Goal: Task Accomplishment & Management: Use online tool/utility

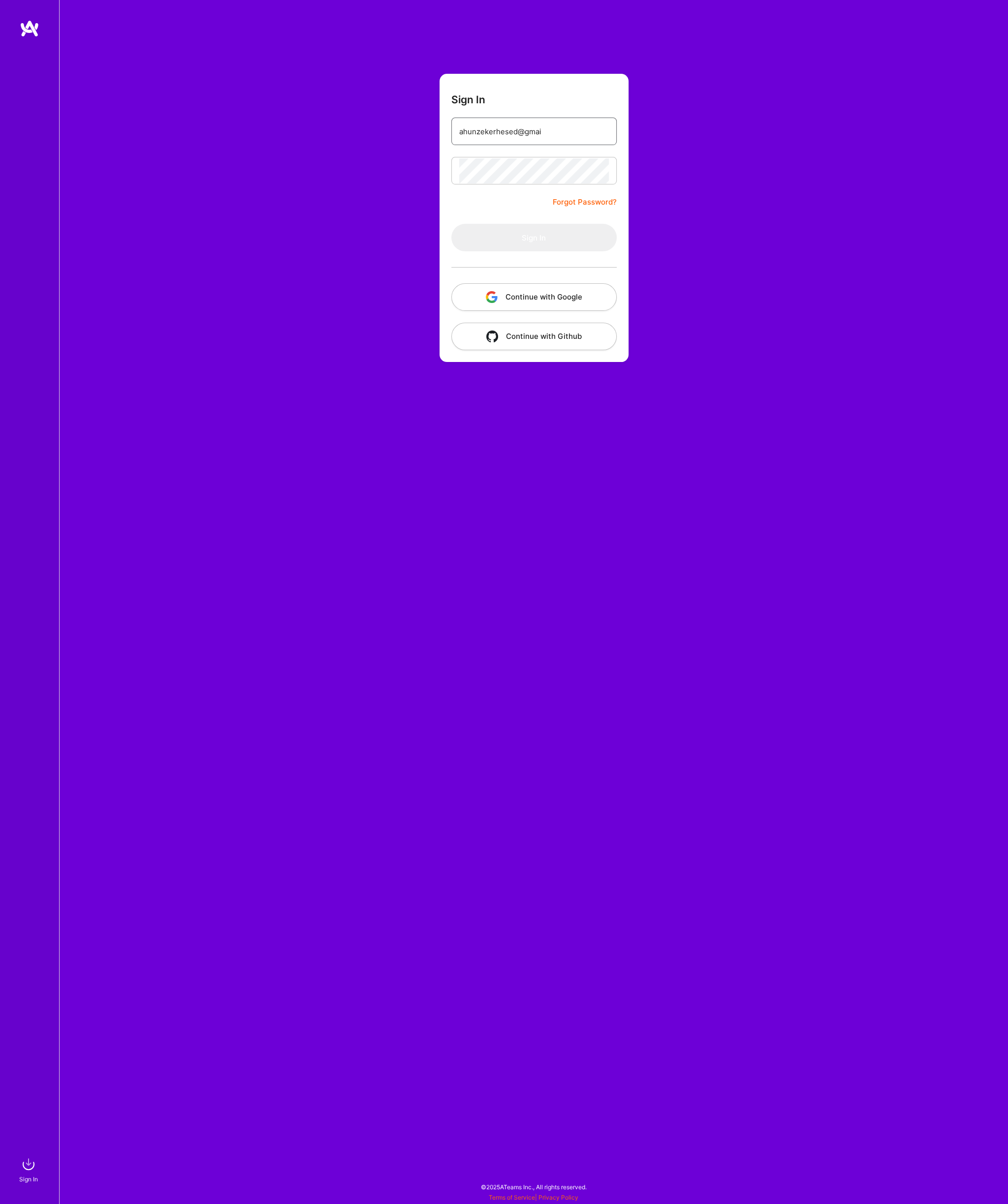
type input "[EMAIL_ADDRESS][DOMAIN_NAME]"
click at [451, 224] on button "Sign In" at bounding box center [533, 237] width 165 height 27
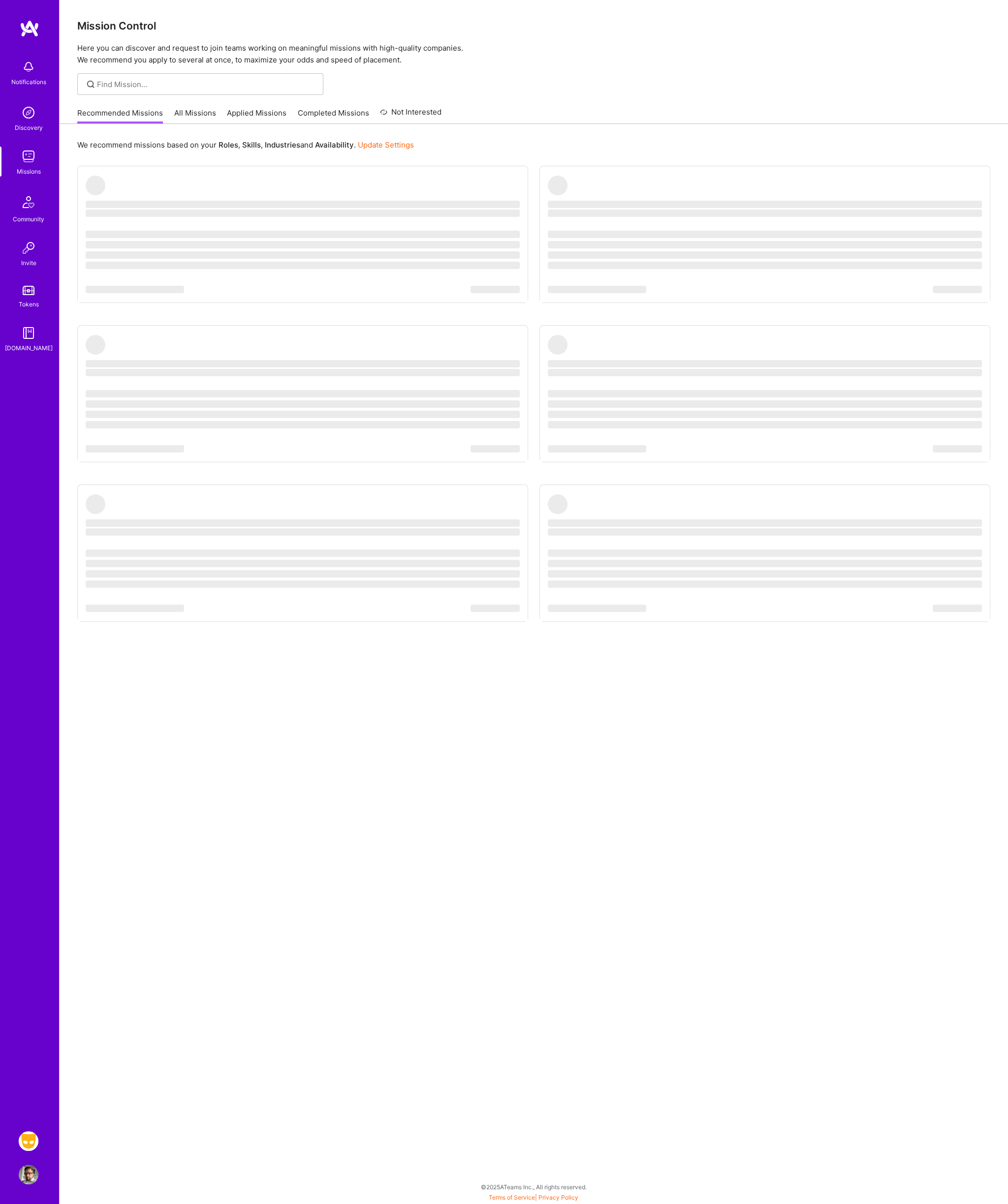
click at [30, 1141] on img at bounding box center [29, 1141] width 19 height 19
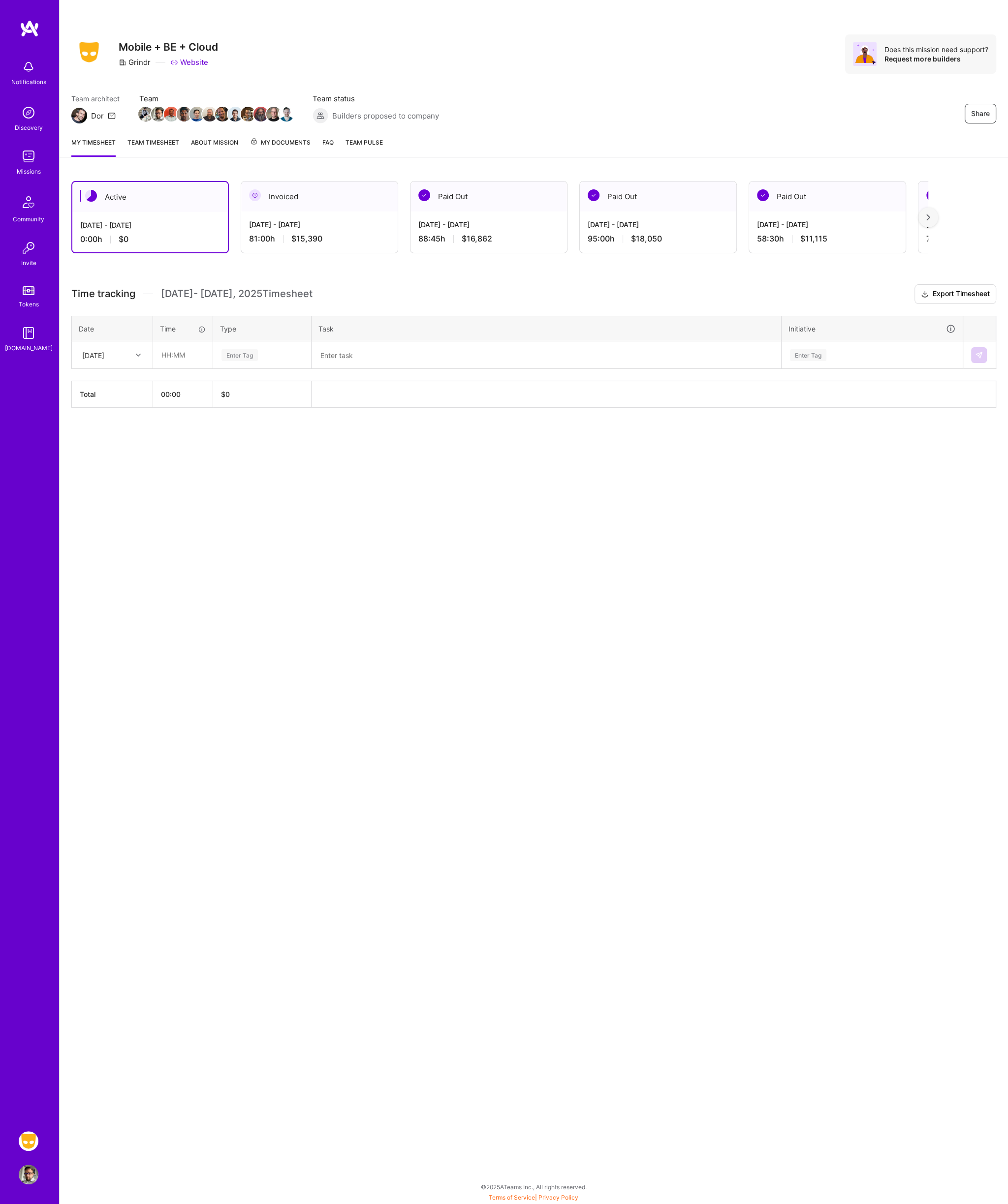
click at [123, 354] on div "[DATE]" at bounding box center [105, 355] width 55 height 16
click at [134, 401] on div "[DATE]" at bounding box center [113, 401] width 80 height 18
click at [180, 353] on input "text" at bounding box center [183, 355] width 59 height 26
type input "9"
type input "08:30"
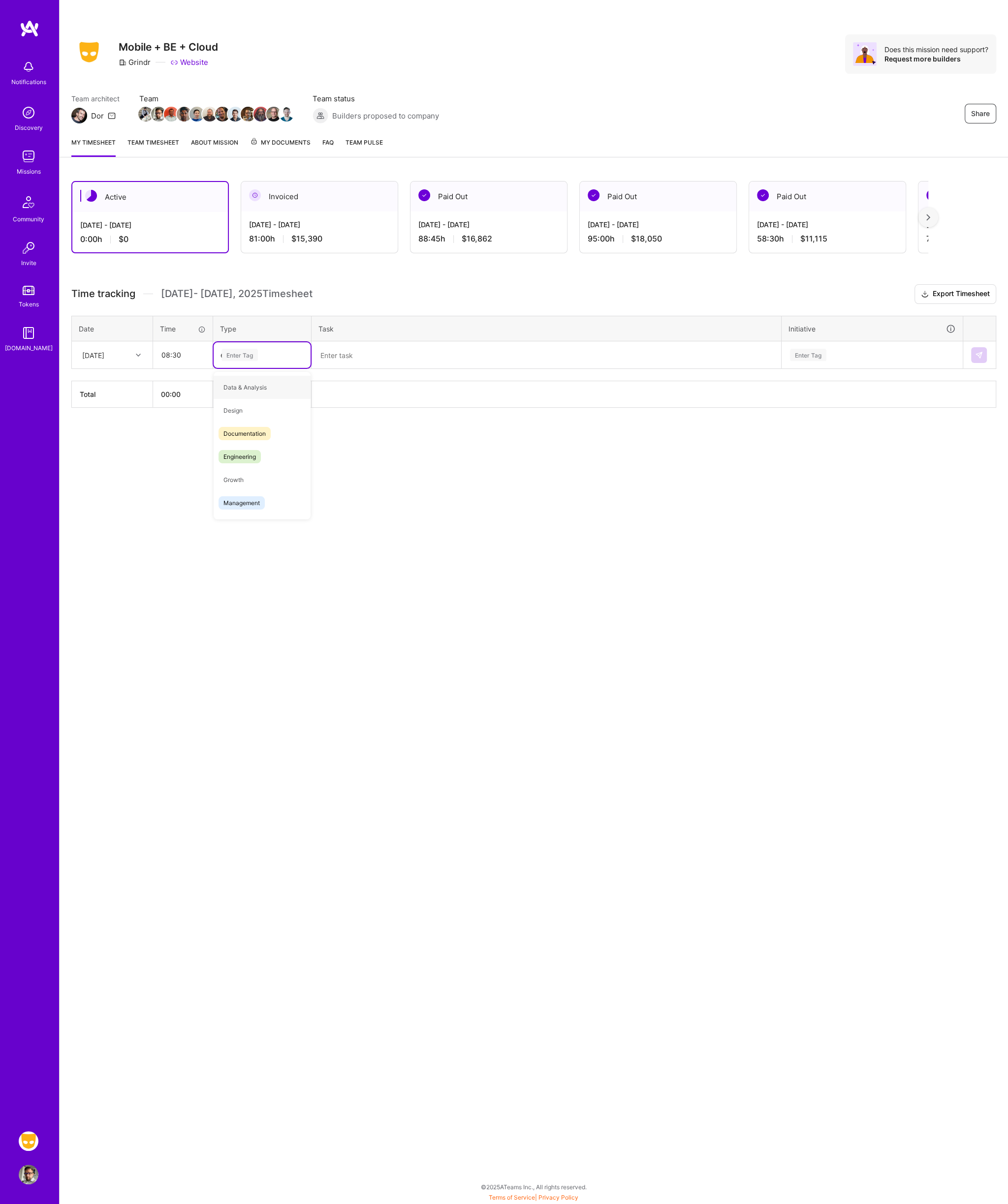
type input "en"
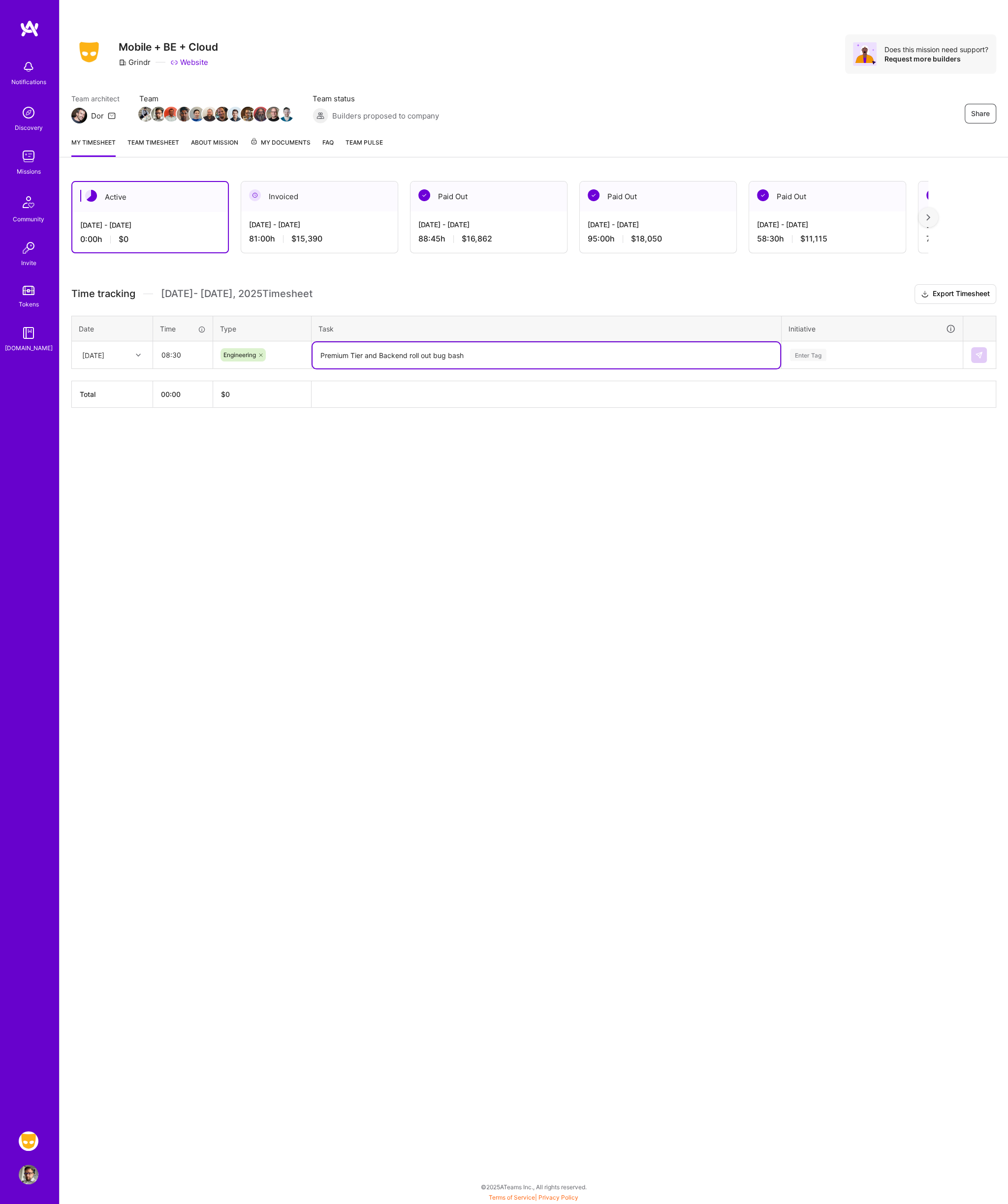
type textarea "Premium Tier and Backend roll out bug bash"
click at [848, 354] on div "Enter Tag" at bounding box center [872, 355] width 166 height 13
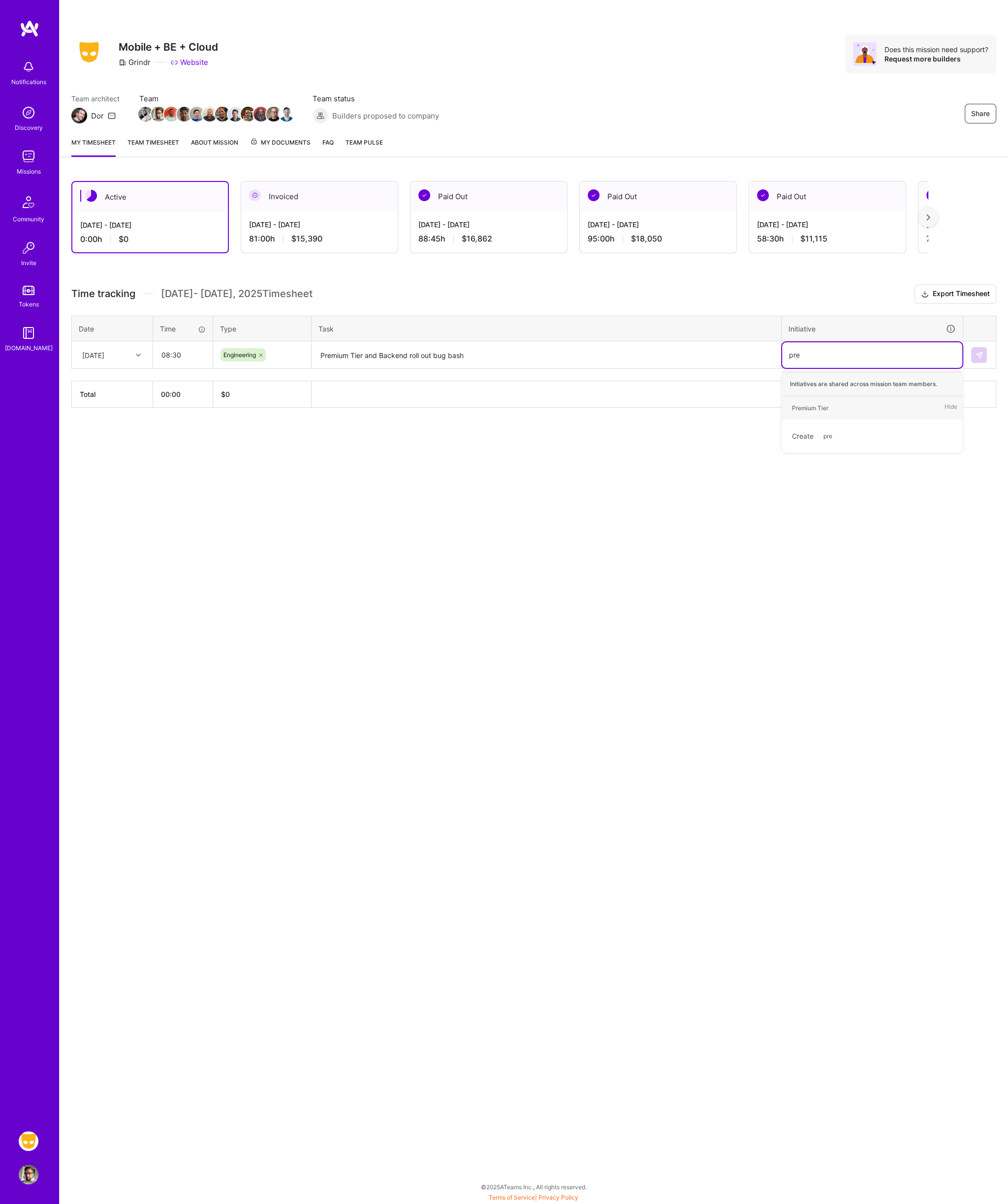
type input "prem"
click at [983, 349] on button at bounding box center [979, 355] width 16 height 16
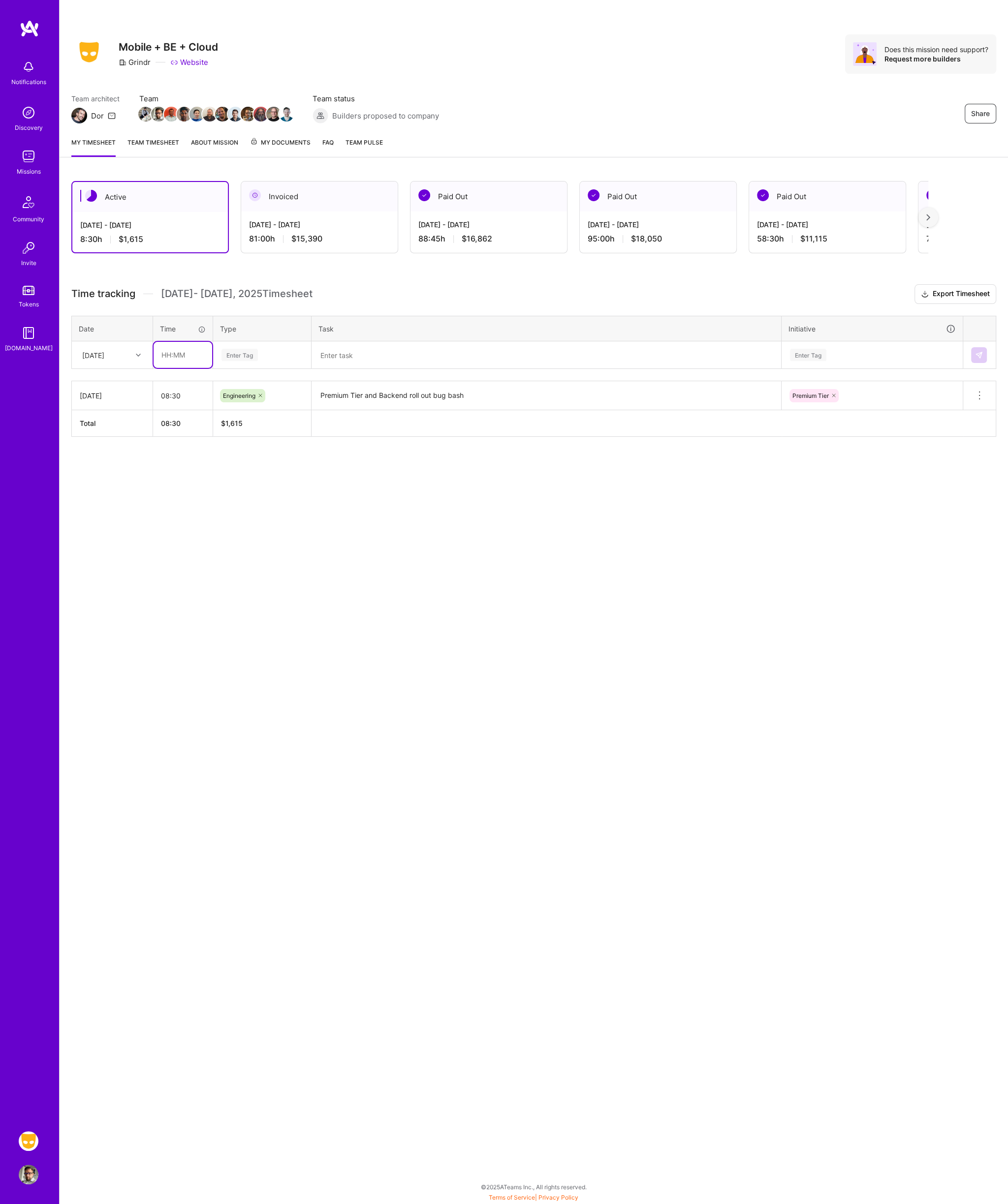
click at [174, 353] on input "text" at bounding box center [183, 355] width 59 height 26
click at [171, 352] on input "09:00" at bounding box center [183, 355] width 59 height 26
click at [140, 352] on div at bounding box center [139, 355] width 15 height 13
click at [109, 397] on div "[DATE]" at bounding box center [113, 401] width 80 height 18
click at [176, 359] on input "09:00" at bounding box center [183, 355] width 59 height 26
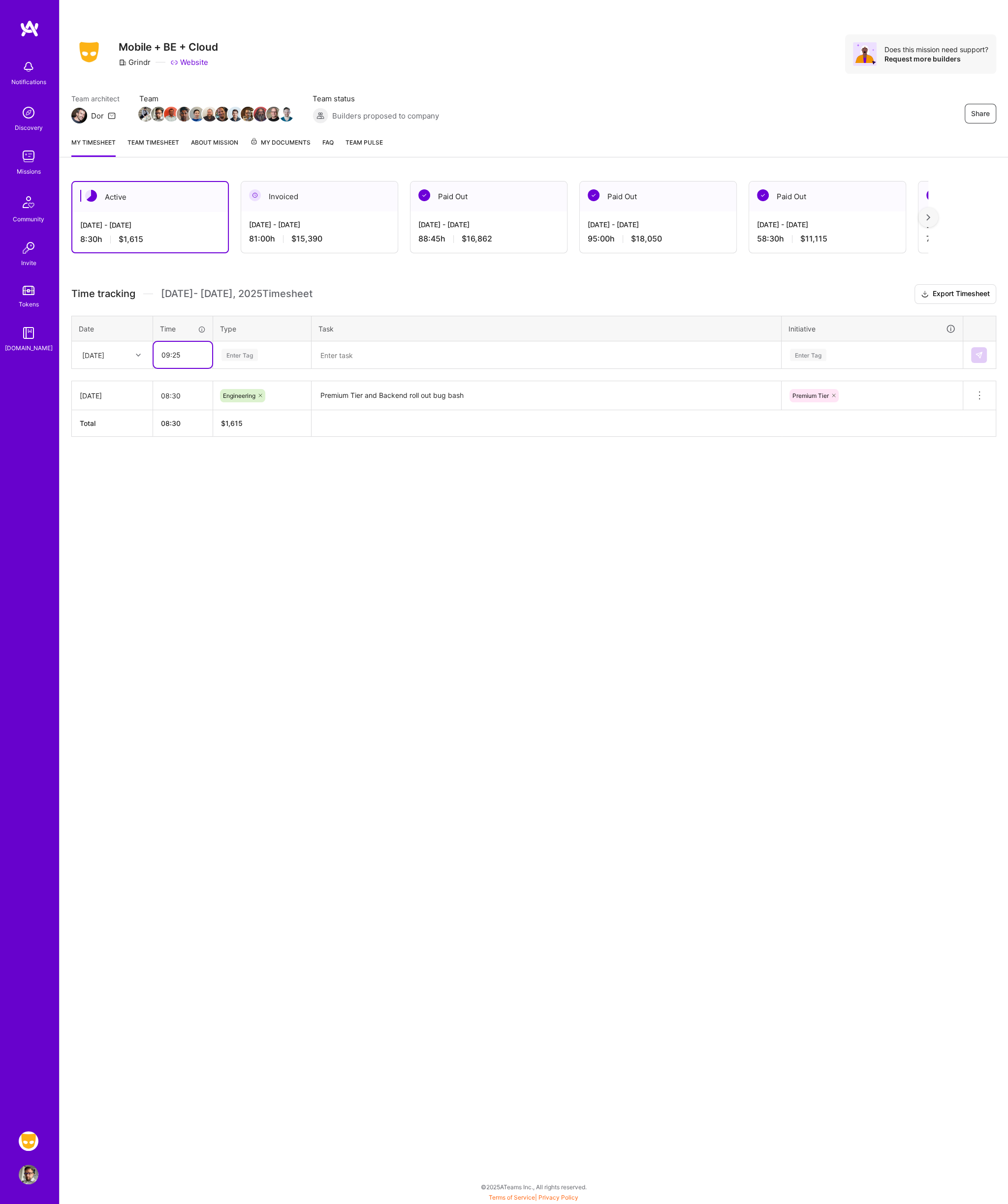
type input "09:25"
type input "e"
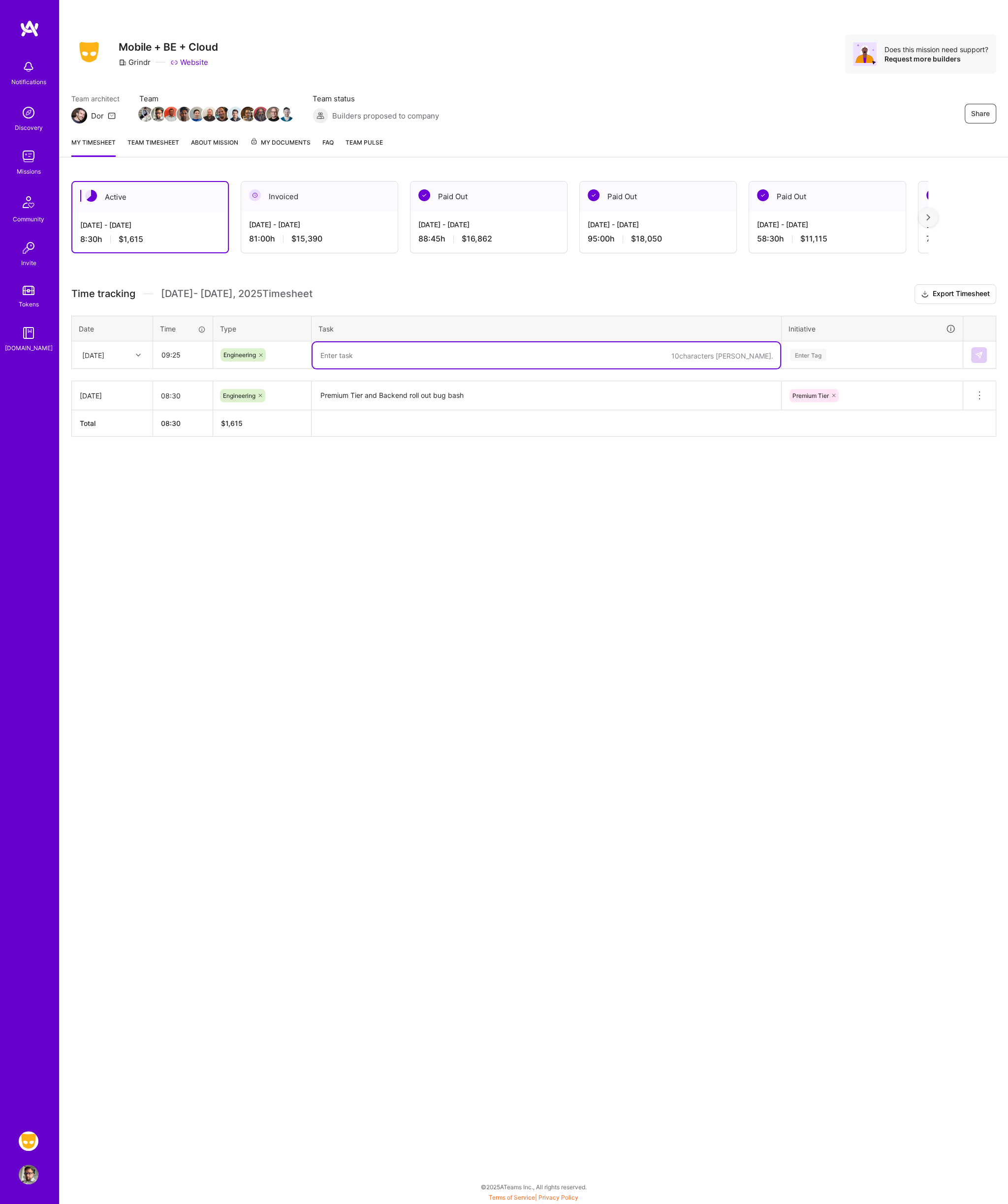
paste textarea "TDD for A-list v4 A-List Notification Testing and Bug reporting"
type textarea "TDD for A-list v4 A-List Notification Testing and Bug reporting"
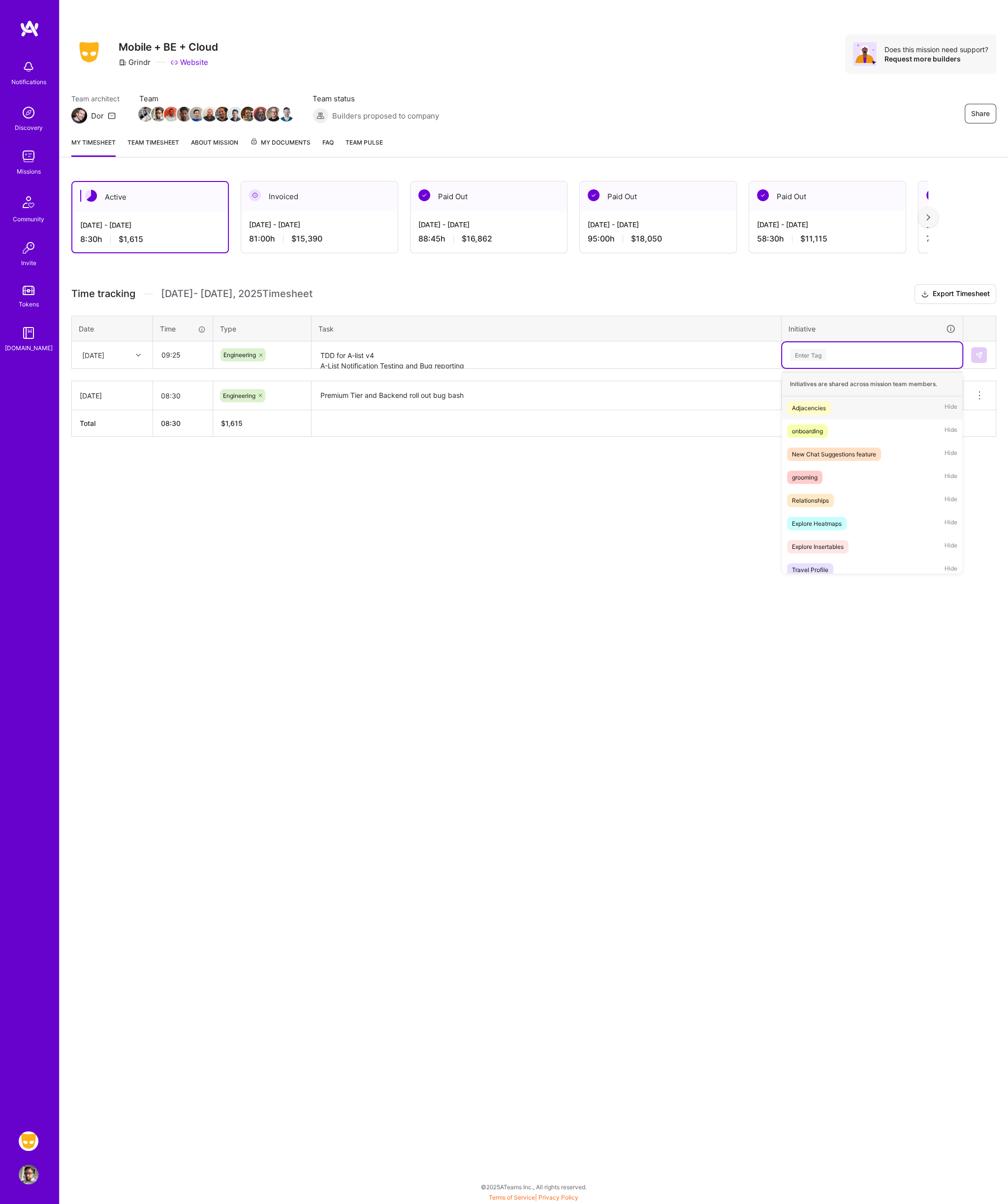
click at [816, 356] on div "Enter Tag" at bounding box center [808, 355] width 37 height 15
type input "premi"
type input "[PERSON_NAME]"
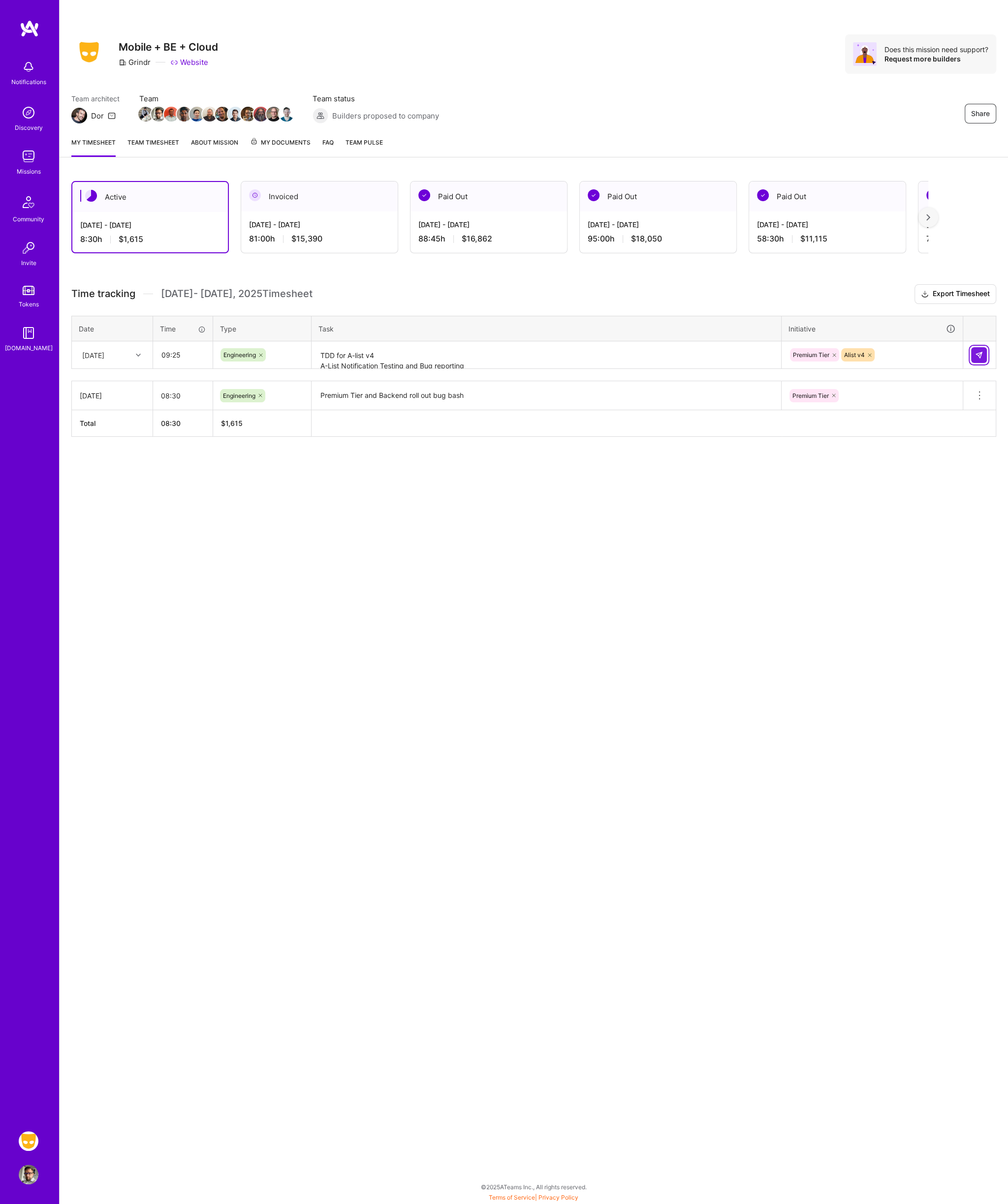
click at [981, 352] on img at bounding box center [979, 355] width 8 height 8
click at [105, 355] on div "[DATE]" at bounding box center [93, 355] width 22 height 10
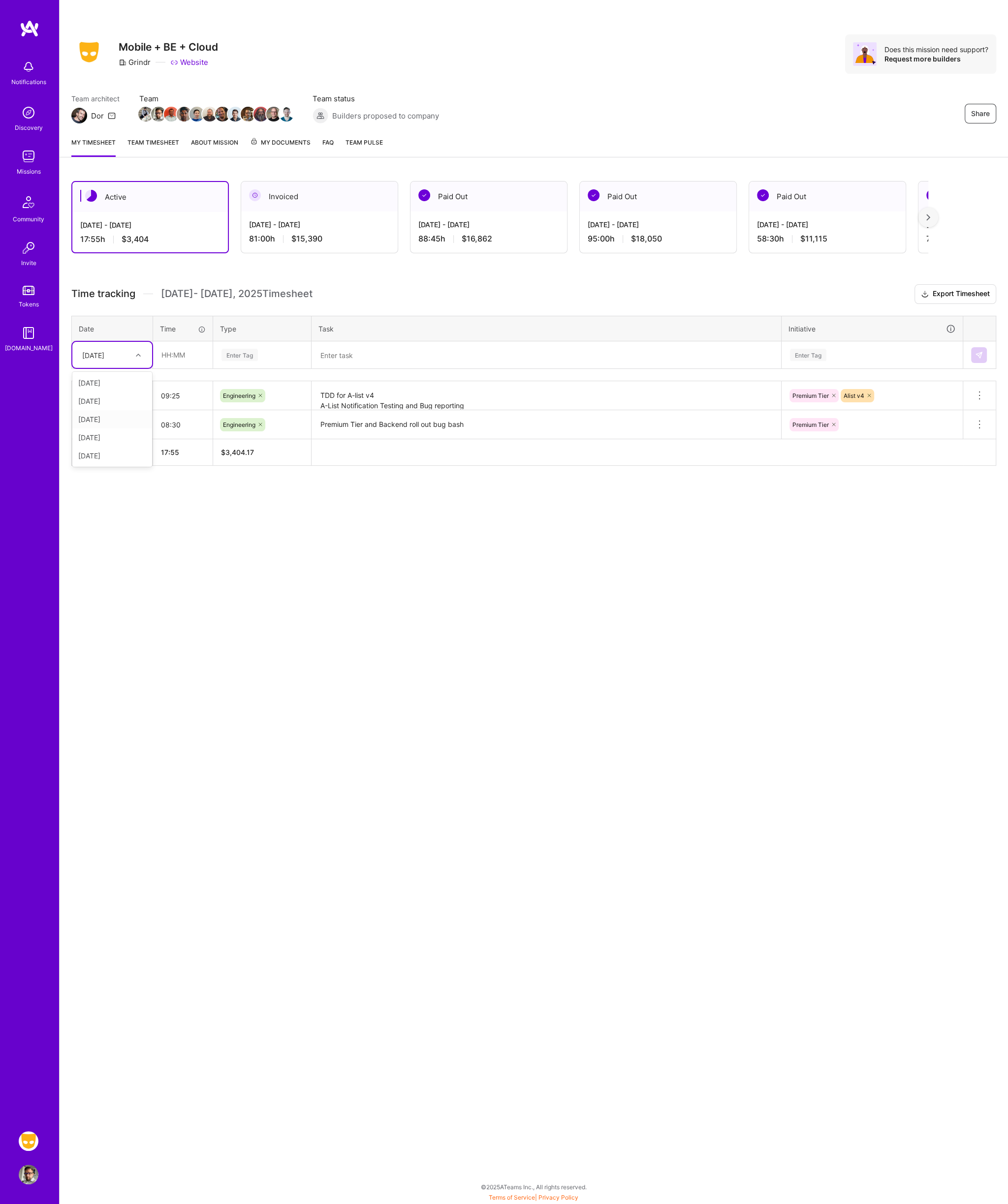
click at [110, 420] on div "[DATE]" at bounding box center [113, 420] width 80 height 18
click at [172, 352] on input "text" at bounding box center [183, 355] width 59 height 26
type input "08:00"
type input "en"
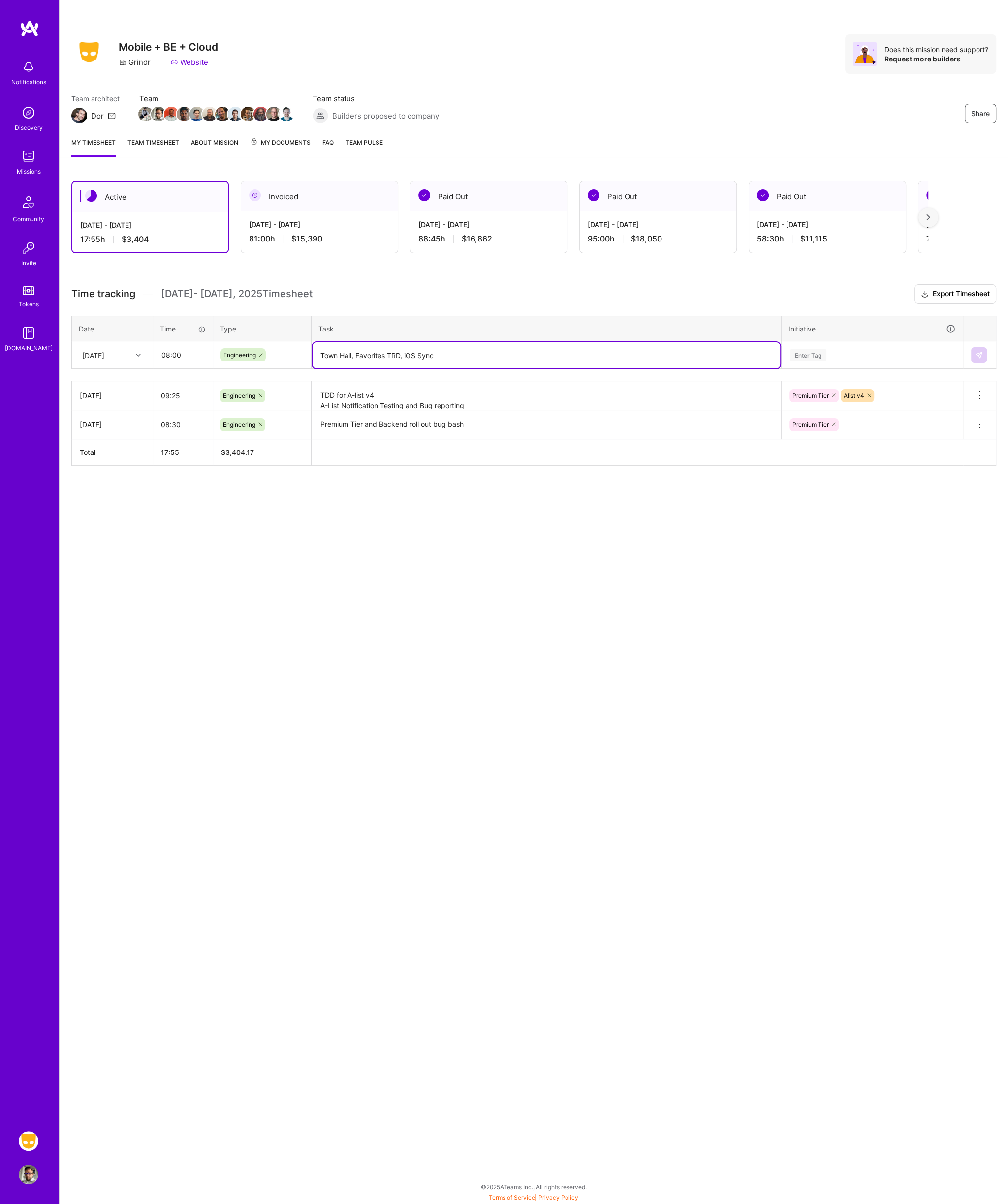
type textarea "Town Hall, Favorites TRD, iOS Sync"
click at [817, 352] on div "Enter Tag" at bounding box center [808, 355] width 37 height 15
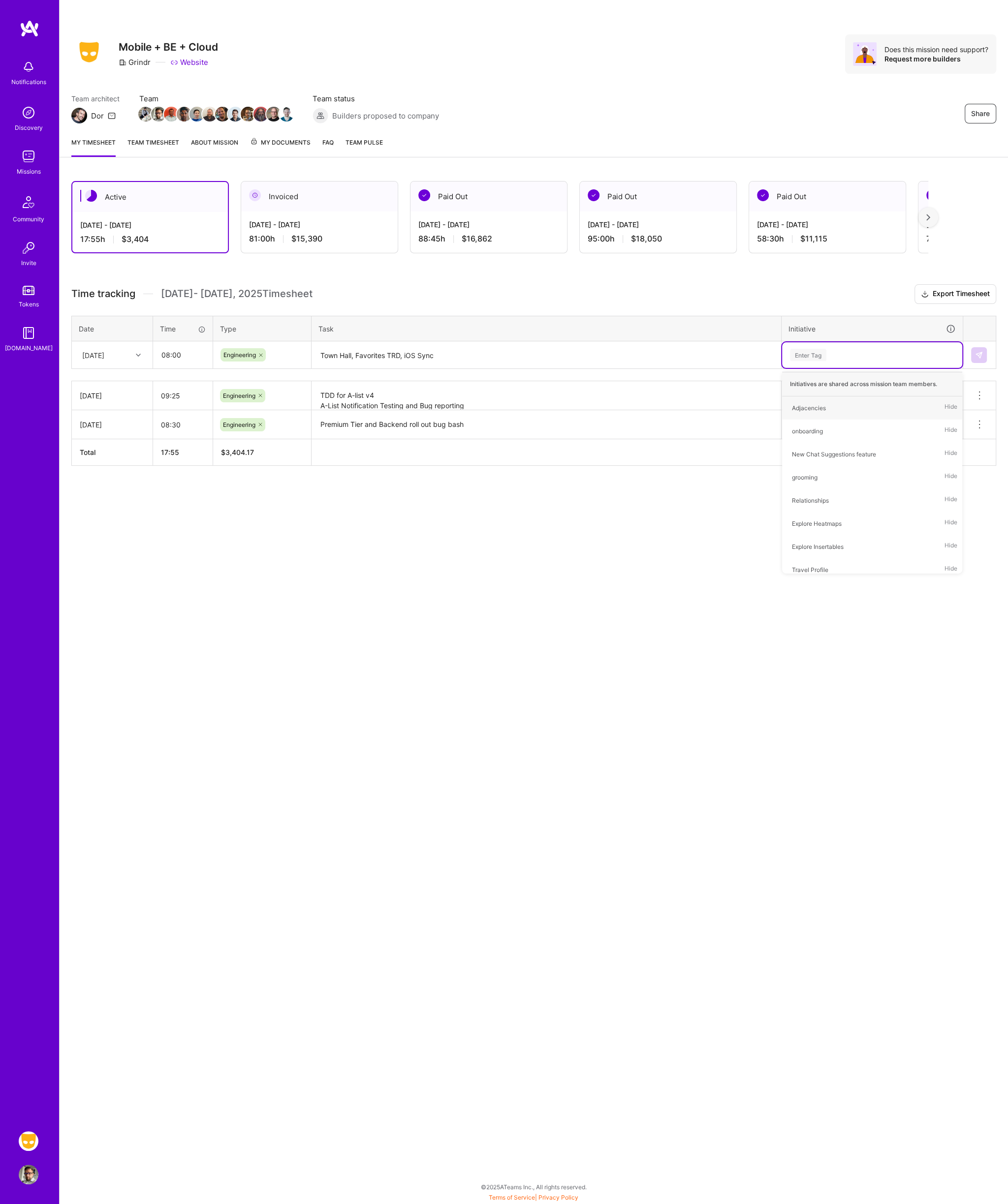
type input "t"
type input "ali"
click at [982, 352] on img at bounding box center [979, 355] width 8 height 8
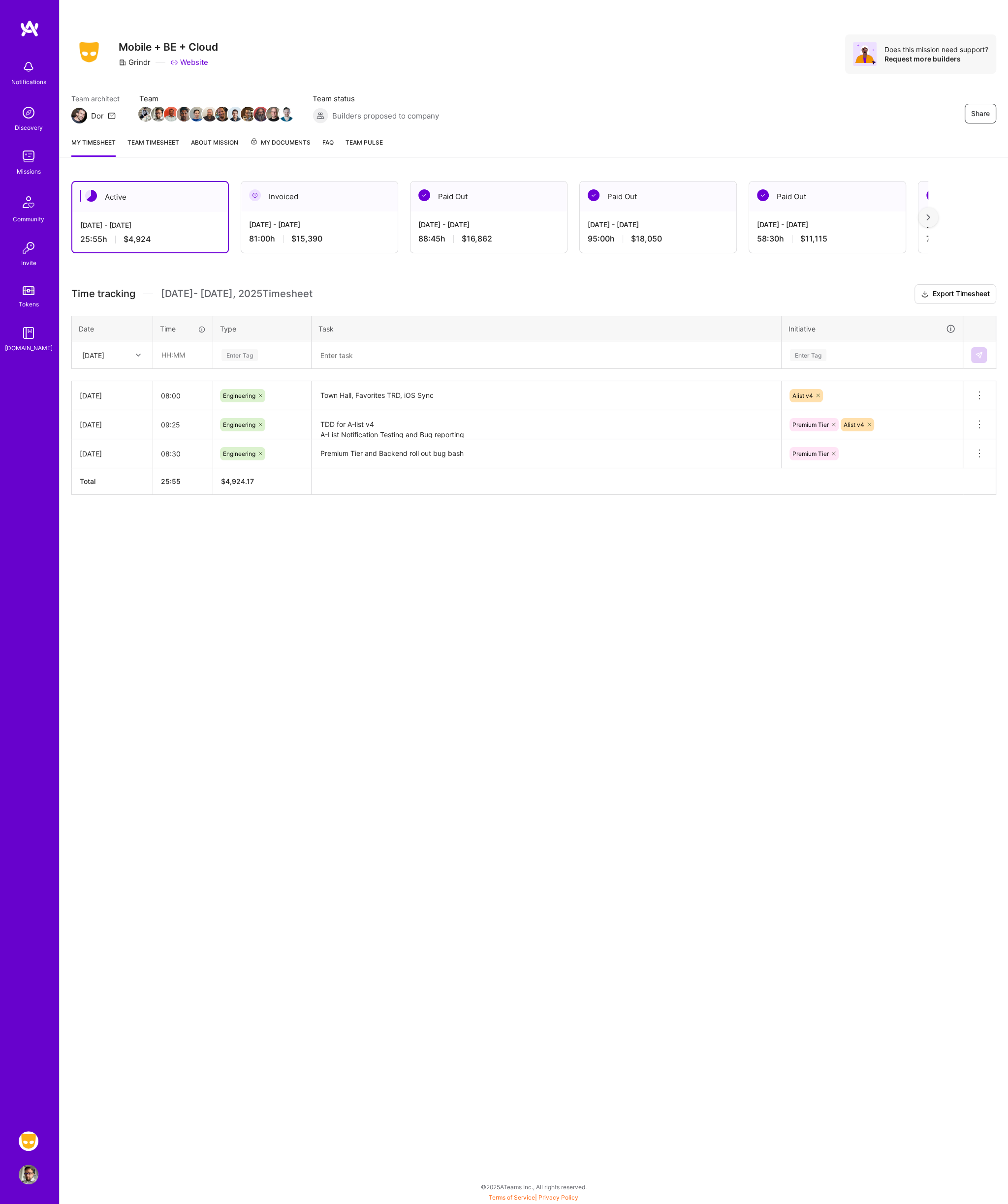
click at [131, 350] on div "[DATE]" at bounding box center [105, 355] width 55 height 16
click at [112, 442] on div "[DATE]" at bounding box center [113, 437] width 80 height 18
click at [184, 348] on input "text" at bounding box center [183, 355] width 59 height 26
type input "10:00"
type input "en"
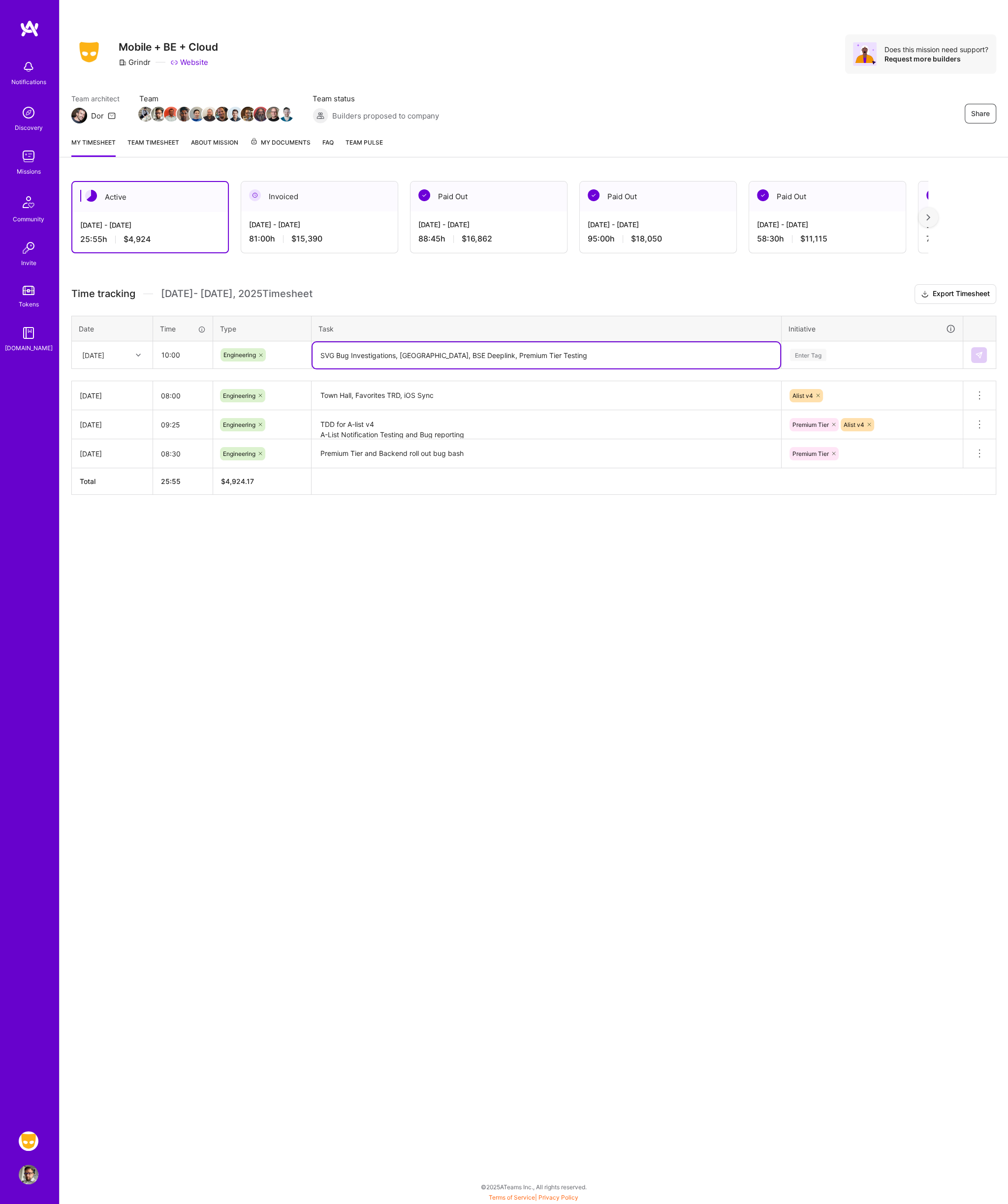
type textarea "SVG Bug Investigations, [GEOGRAPHIC_DATA], BSE Deeplink, Premium Tier Testing"
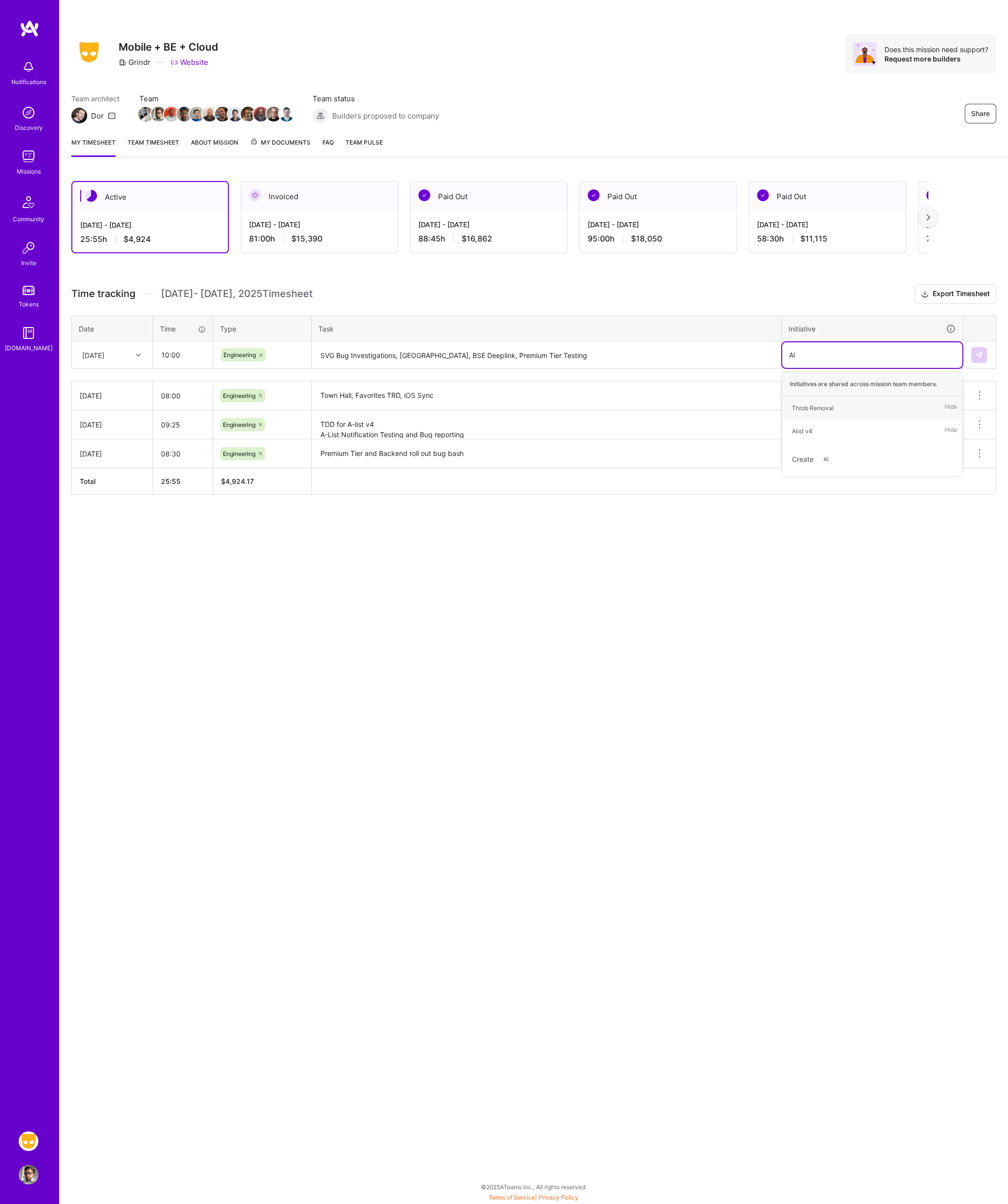
type input "A"
type input "Prem"
type input "Boost Somewhere Else"
click at [981, 355] on img at bounding box center [979, 355] width 8 height 8
